Goal: Information Seeking & Learning: Learn about a topic

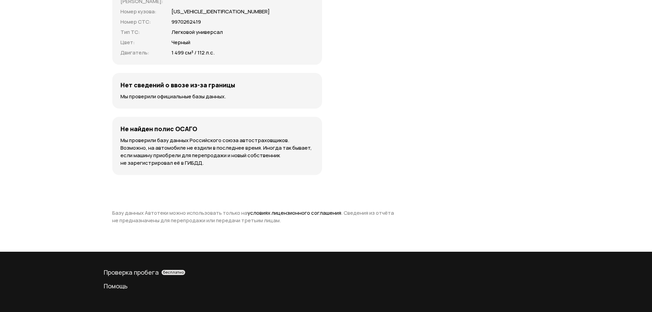
scroll to position [1710, 0]
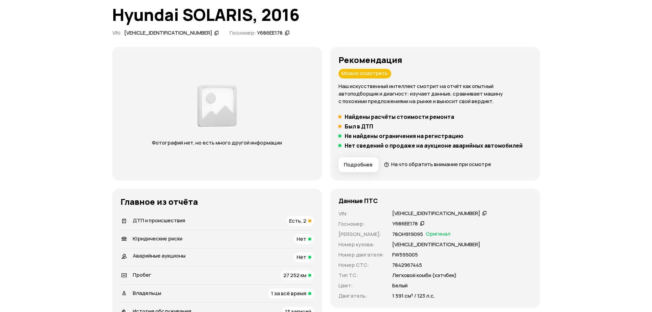
scroll to position [103, 0]
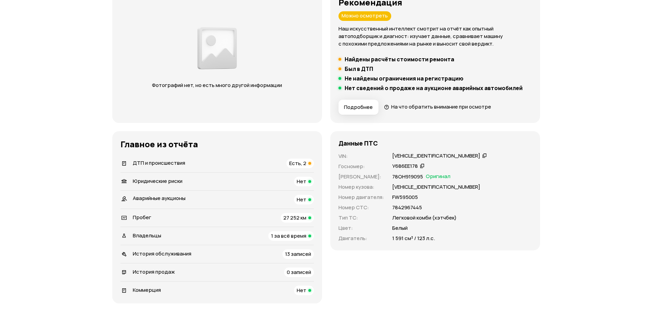
click at [179, 164] on span "ДТП и происшествия" at bounding box center [159, 162] width 52 height 7
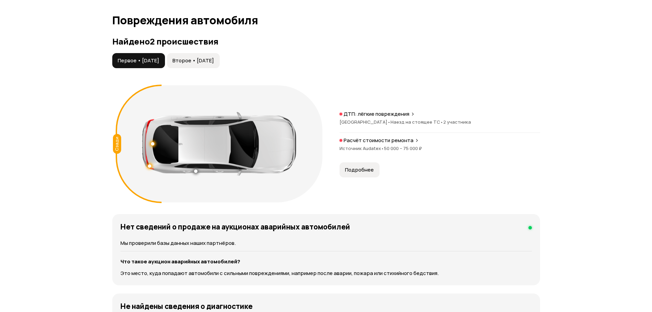
scroll to position [709, 0]
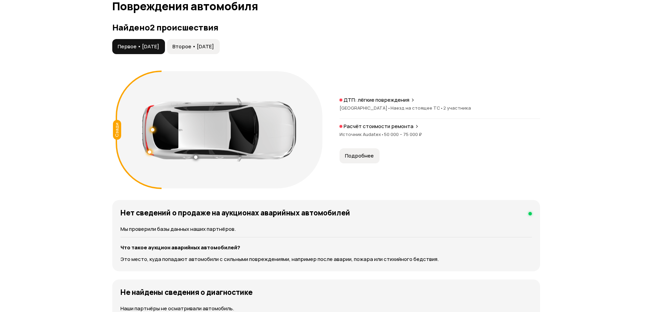
click at [209, 44] on span "Второе • [DATE]" at bounding box center [192, 46] width 41 height 7
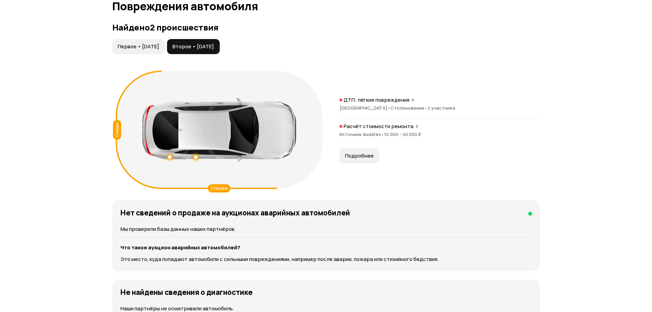
click at [159, 47] on span "Первое • [DATE]" at bounding box center [138, 46] width 41 height 7
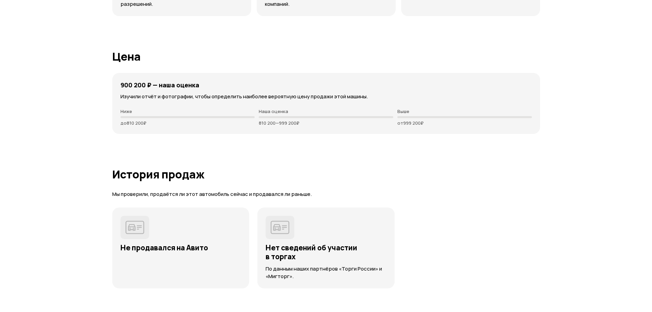
scroll to position [0, 0]
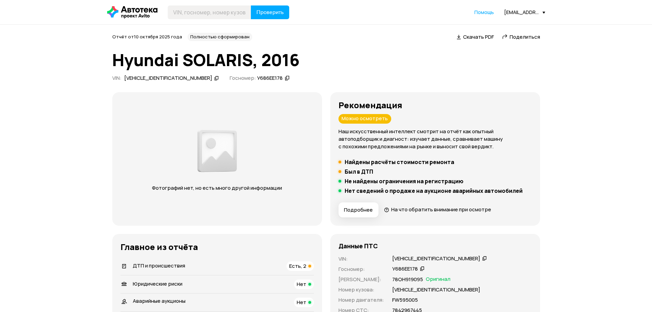
click at [138, 78] on div "[VEHICLE_IDENTIFICATION_NUMBER]" at bounding box center [168, 78] width 88 height 7
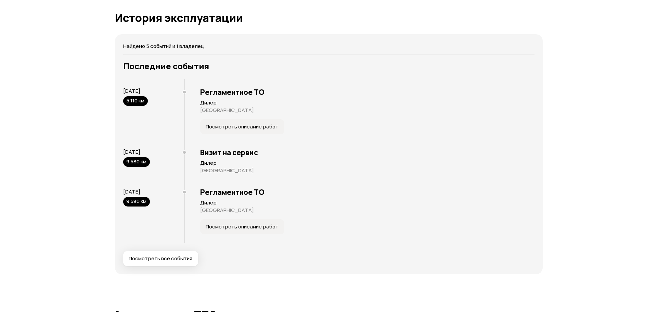
scroll to position [1197, 0]
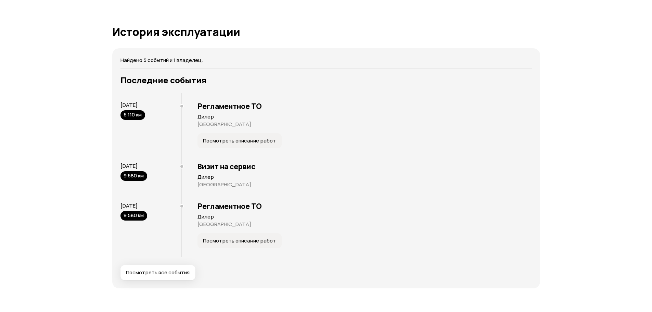
click at [173, 271] on span "Посмотреть все события" at bounding box center [158, 272] width 64 height 7
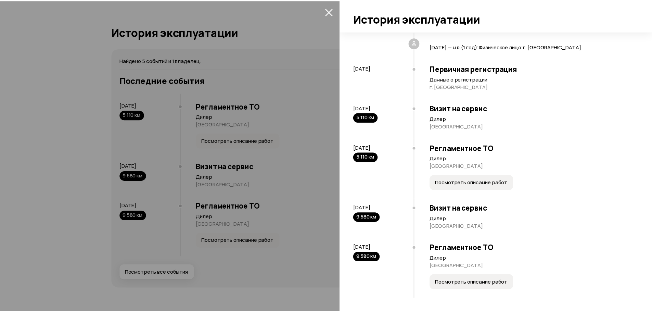
scroll to position [23, 0]
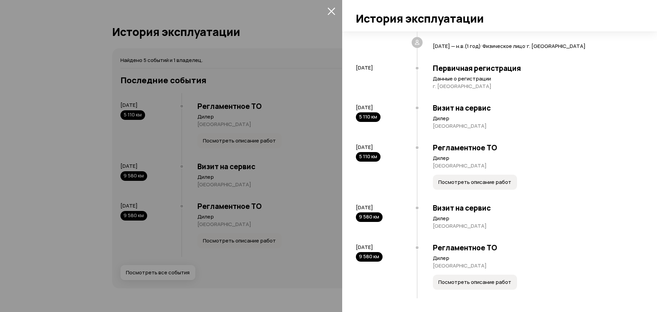
click at [473, 188] on button "Посмотреть описание работ" at bounding box center [475, 181] width 84 height 15
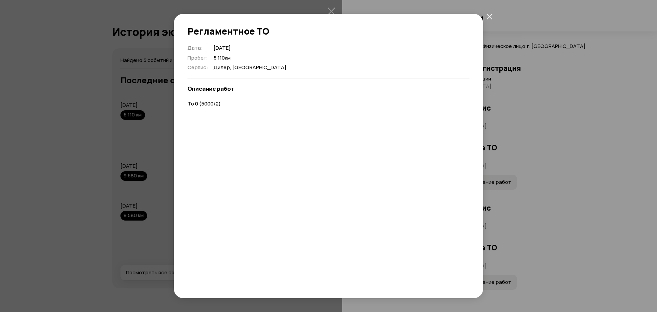
click at [488, 17] on icon "закрыть" at bounding box center [489, 17] width 6 height 6
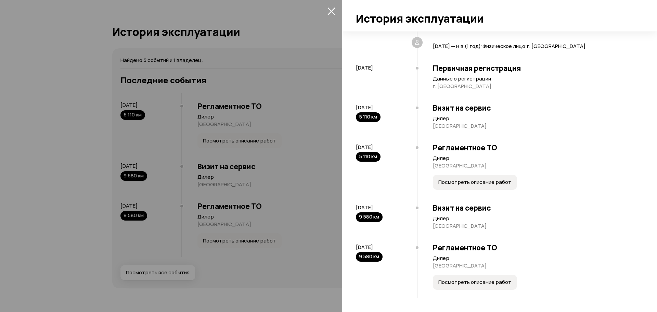
click at [477, 284] on span "Посмотреть описание работ" at bounding box center [474, 281] width 73 height 7
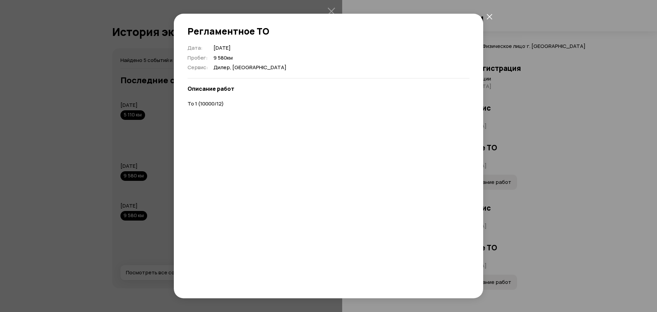
click at [495, 21] on span at bounding box center [489, 16] width 12 height 12
click at [490, 17] on icon "закрыть" at bounding box center [488, 16] width 5 height 5
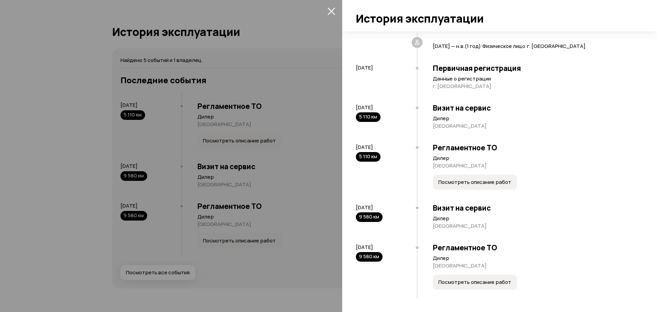
click at [282, 124] on div at bounding box center [328, 156] width 657 height 312
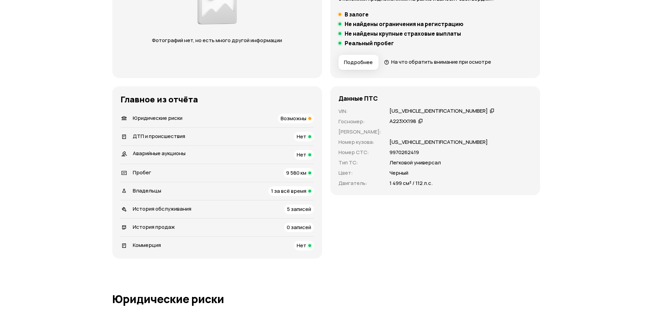
scroll to position [68, 0]
